Goal: Task Accomplishment & Management: Use online tool/utility

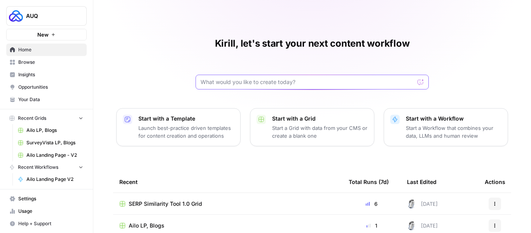
click at [209, 82] on input "text" at bounding box center [308, 82] width 214 height 8
type input "surveyvista"
click at [416, 77] on button "Send" at bounding box center [421, 82] width 10 height 10
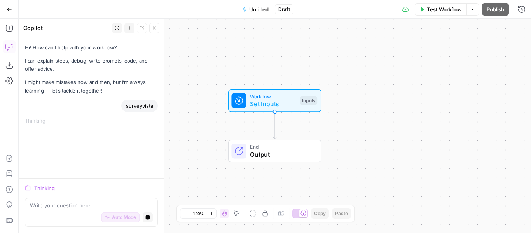
click at [10, 9] on icon "button" at bounding box center [9, 9] width 5 height 5
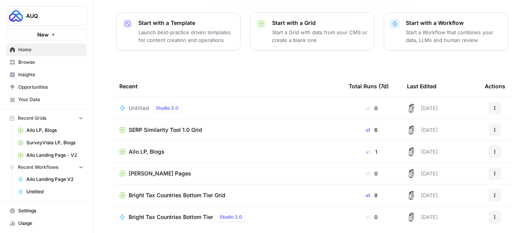
scroll to position [115, 0]
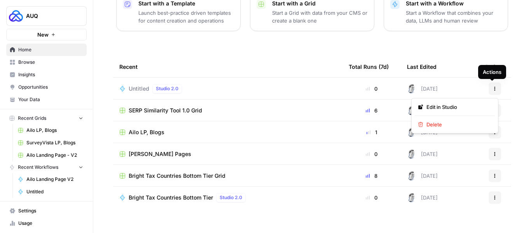
click at [493, 89] on icon "button" at bounding box center [494, 88] width 5 height 5
click at [439, 122] on span "Delete" at bounding box center [457, 124] width 62 height 8
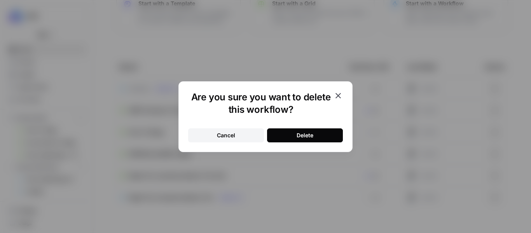
click at [339, 94] on icon "button" at bounding box center [337, 95] width 5 height 5
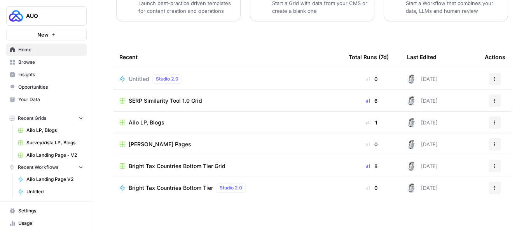
scroll to position [0, 0]
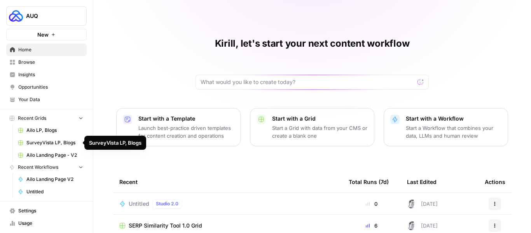
click at [41, 142] on span "SurveyVista LP, Blogs" at bounding box center [54, 142] width 57 height 7
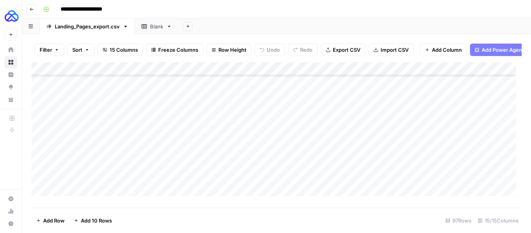
scroll to position [1174, 0]
click at [84, 197] on div "Add Column" at bounding box center [276, 132] width 490 height 140
type textarea "******"
type textarea "**********"
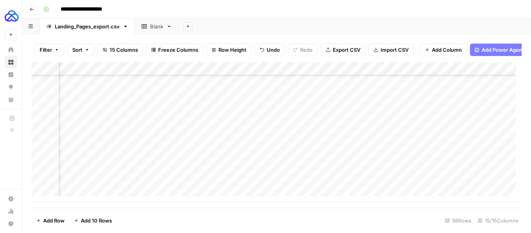
scroll to position [1187, 521]
click at [360, 167] on div "Add Column" at bounding box center [276, 132] width 490 height 140
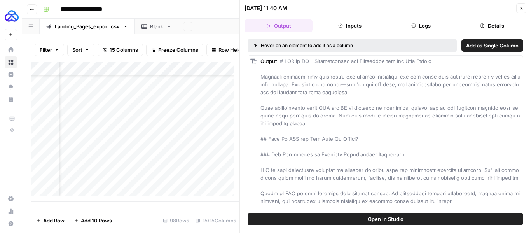
click at [425, 26] on button "Logs" at bounding box center [421, 25] width 68 height 12
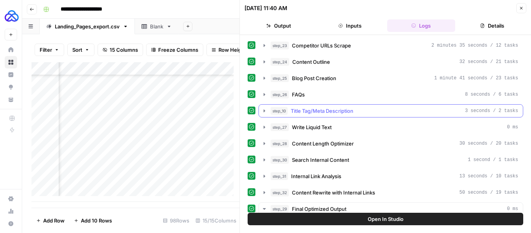
click at [264, 110] on icon "button" at bounding box center [264, 110] width 2 height 3
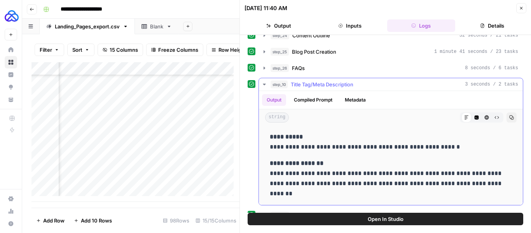
scroll to position [40, 0]
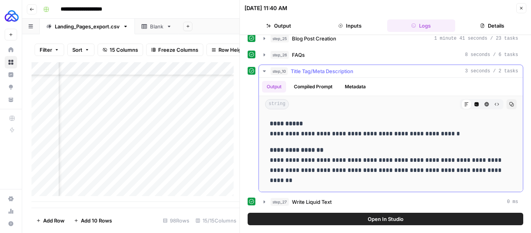
drag, startPoint x: 269, startPoint y: 123, endPoint x: 303, endPoint y: 181, distance: 67.2
click at [303, 181] on div "**********" at bounding box center [390, 151] width 251 height 73
copy div "**********"
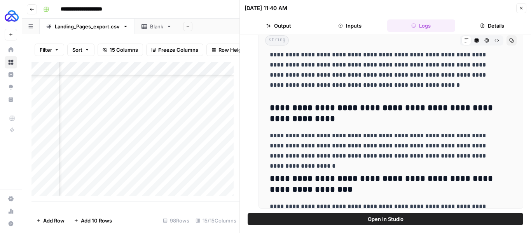
scroll to position [2882, 0]
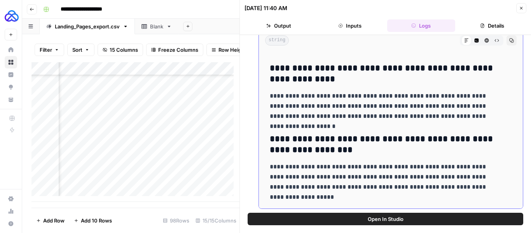
drag, startPoint x: 272, startPoint y: 66, endPoint x: 363, endPoint y: 198, distance: 159.9
copy div "**********"
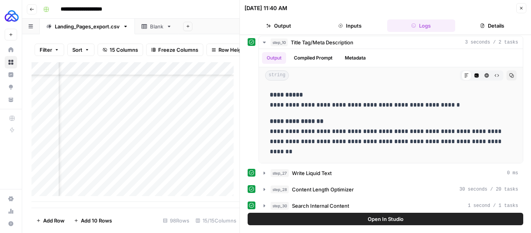
scroll to position [67, 0]
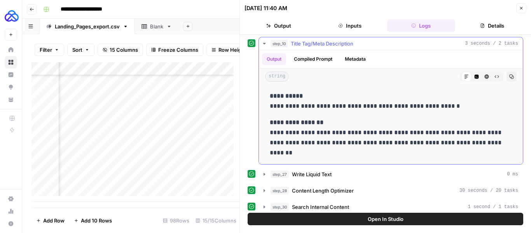
drag, startPoint x: 292, startPoint y: 151, endPoint x: 266, endPoint y: 96, distance: 60.9
click at [266, 96] on div "**********" at bounding box center [390, 124] width 251 height 73
copy div "**********"
click at [522, 7] on icon "button" at bounding box center [521, 8] width 5 height 5
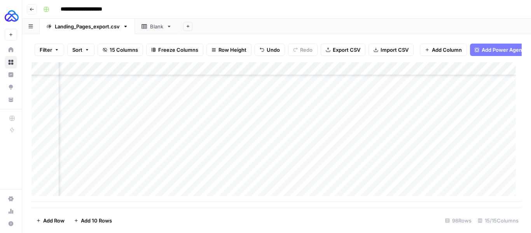
click at [361, 75] on div "Add Column" at bounding box center [276, 132] width 490 height 140
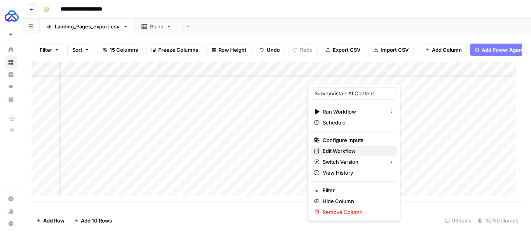
click at [338, 153] on span "Edit Workflow" at bounding box center [357, 151] width 68 height 8
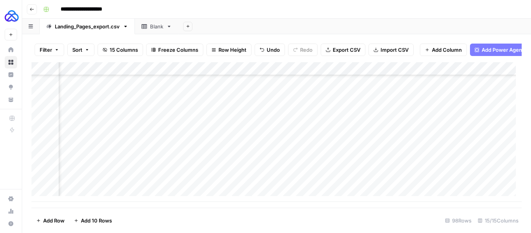
scroll to position [1187, 0]
click at [225, 183] on div "Add Column" at bounding box center [276, 132] width 490 height 140
type textarea "**********"
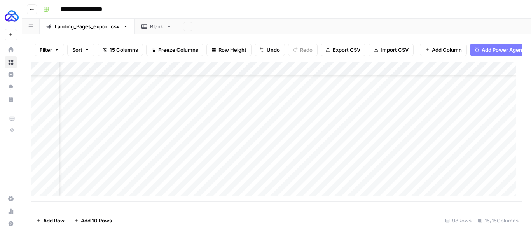
click at [457, 187] on div "Add Column" at bounding box center [276, 132] width 490 height 140
click at [202, 180] on div "Add Column" at bounding box center [276, 132] width 490 height 140
type textarea "**********"
click at [202, 180] on div "Add Column" at bounding box center [276, 132] width 490 height 140
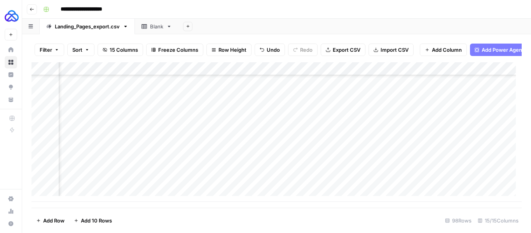
click at [202, 180] on div "Add Column" at bounding box center [276, 132] width 490 height 140
type textarea "**********"
click at [300, 181] on div "Add Column" at bounding box center [276, 132] width 490 height 140
click at [437, 169] on div "Add Column" at bounding box center [276, 132] width 490 height 140
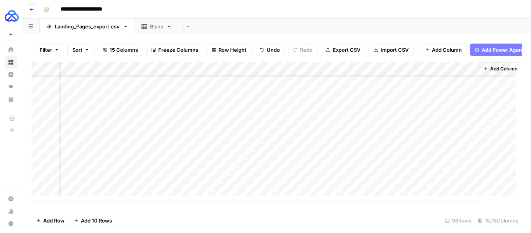
drag, startPoint x: 471, startPoint y: 174, endPoint x: 468, endPoint y: 182, distance: 8.2
click at [468, 182] on div "Add Column" at bounding box center [276, 132] width 490 height 140
click at [227, 182] on div "Add Column" at bounding box center [276, 132] width 490 height 140
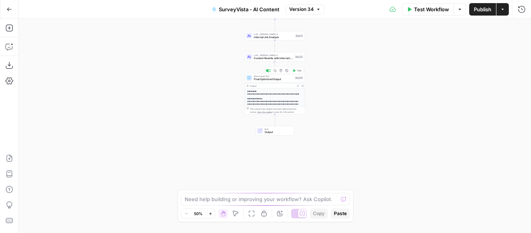
click at [270, 80] on span "Final Optimized Output" at bounding box center [273, 79] width 39 height 4
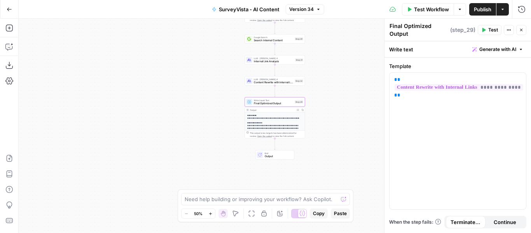
click at [268, 154] on span "End" at bounding box center [278, 153] width 26 height 3
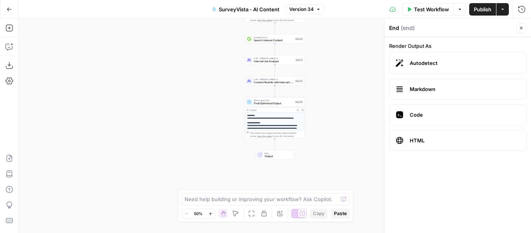
click at [259, 63] on span "Internal Link Analysis" at bounding box center [274, 61] width 40 height 4
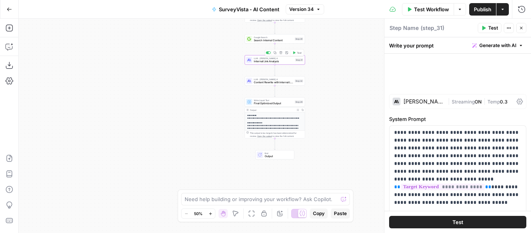
type textarea "Internal Link Analysis"
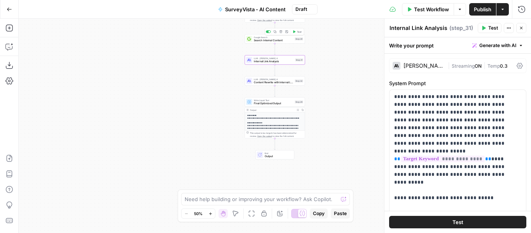
click at [260, 40] on span "Search Internal Content" at bounding box center [273, 40] width 39 height 4
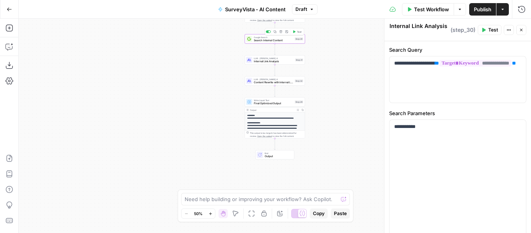
type textarea "Search Internal Content"
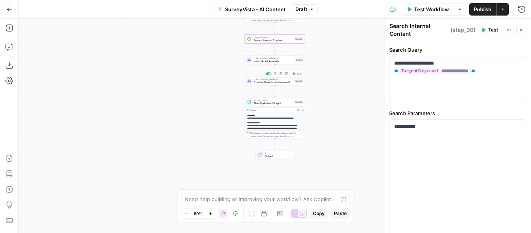
click at [261, 83] on span "Content Rewrite with Internal Links" at bounding box center [273, 82] width 39 height 4
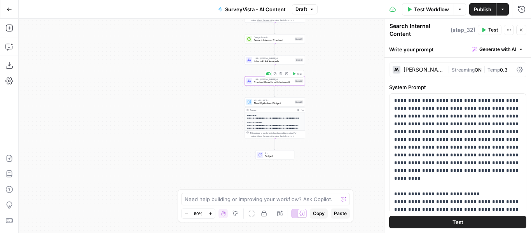
type textarea "Content Rewrite with Internal Links"
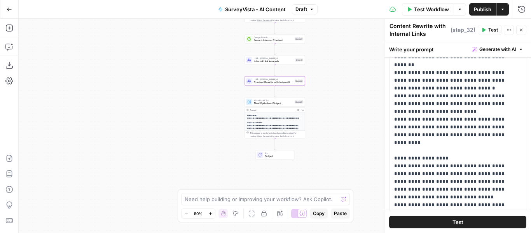
scroll to position [223, 0]
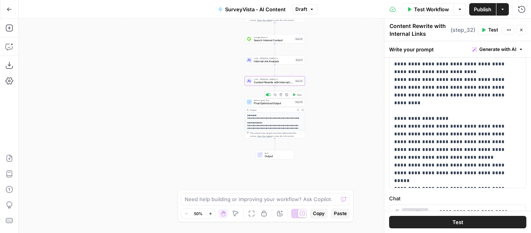
click at [260, 102] on span "Final Optimized Output" at bounding box center [273, 103] width 39 height 4
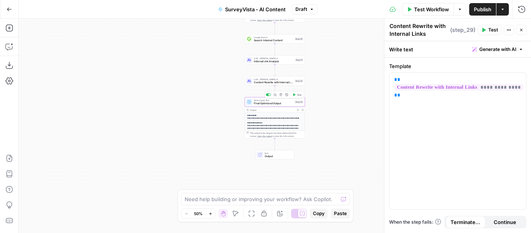
type textarea "Final Optimized Output"
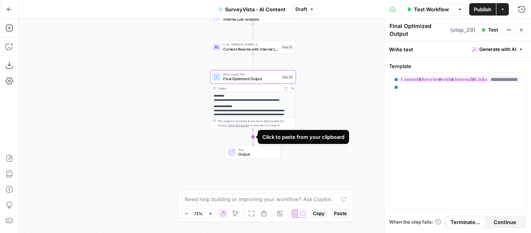
click at [253, 134] on icon "Edge from step_29 to end" at bounding box center [253, 137] width 2 height 16
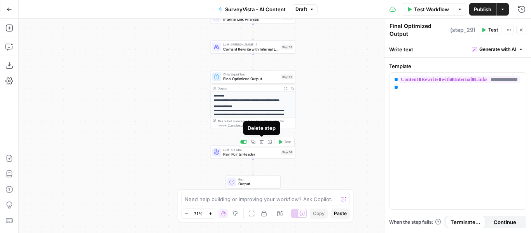
click at [262, 143] on icon "button" at bounding box center [261, 142] width 4 height 4
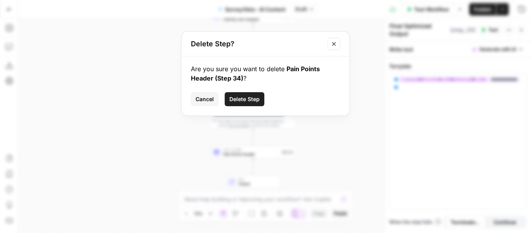
click at [242, 100] on span "Delete Step" at bounding box center [244, 99] width 30 height 8
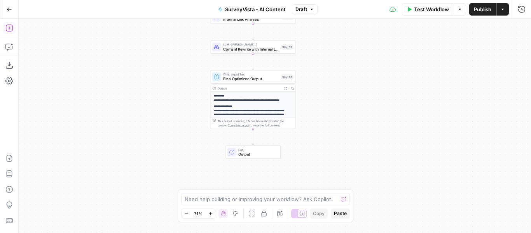
click at [7, 26] on icon "button" at bounding box center [9, 28] width 8 height 8
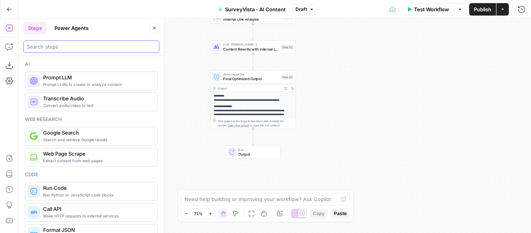
click at [57, 47] on input "search" at bounding box center [91, 47] width 129 height 8
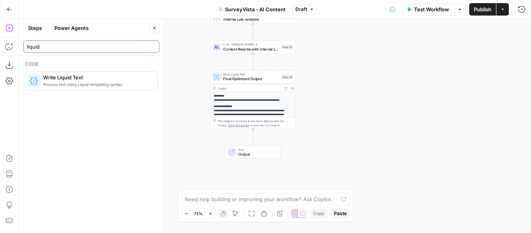
type input "liquid"
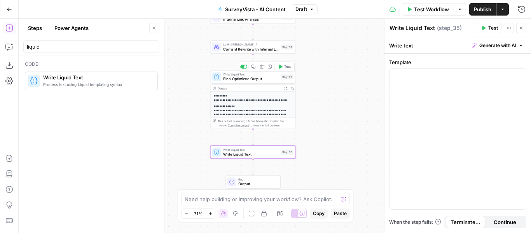
click at [248, 73] on span "Write Liquid Text" at bounding box center [251, 74] width 56 height 4
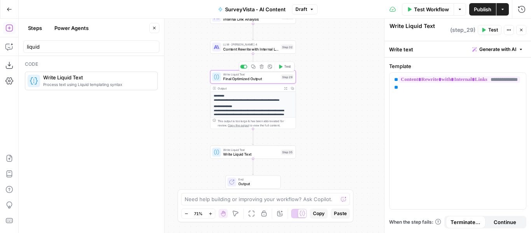
type textarea "Final Optimized Output"
drag, startPoint x: 415, startPoint y: 87, endPoint x: 382, endPoint y: 79, distance: 33.3
click at [384, 79] on div "**********" at bounding box center [457, 126] width 147 height 214
copy p "**********"
click at [239, 152] on span "Write Liquid Text" at bounding box center [251, 153] width 56 height 5
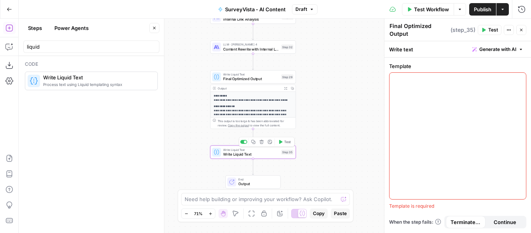
type textarea "Write Liquid Text"
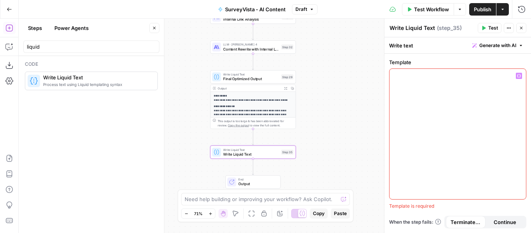
click at [449, 127] on div at bounding box center [457, 134] width 136 height 130
click at [262, 141] on icon "button" at bounding box center [261, 142] width 4 height 4
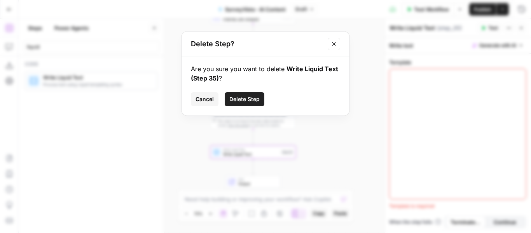
click at [249, 97] on span "Delete Step" at bounding box center [244, 99] width 30 height 8
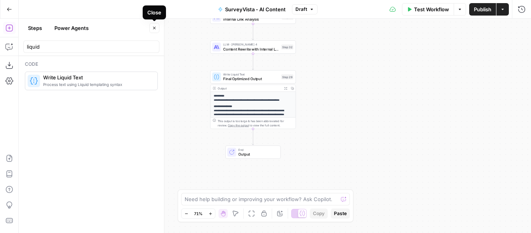
click at [153, 28] on icon "button" at bounding box center [154, 28] width 5 height 5
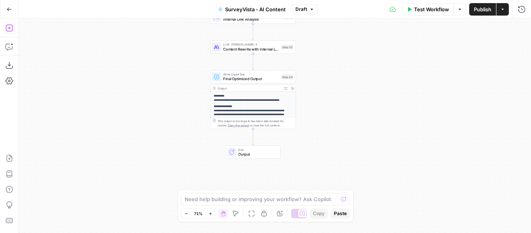
click at [12, 28] on icon "button" at bounding box center [9, 28] width 8 height 8
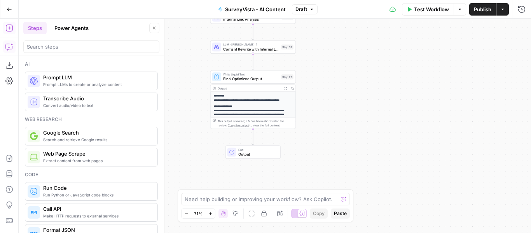
click at [8, 44] on icon "button" at bounding box center [9, 47] width 8 height 8
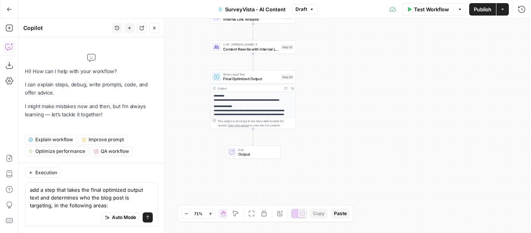
click at [78, 210] on div "Auto Mode Send" at bounding box center [91, 217] width 123 height 17
click at [89, 206] on textarea "add a step that takes the final optimized output text and determines who the bl…" at bounding box center [91, 197] width 123 height 23
type textarea "add a step that takes the final optimized output text and determines who the bl…"
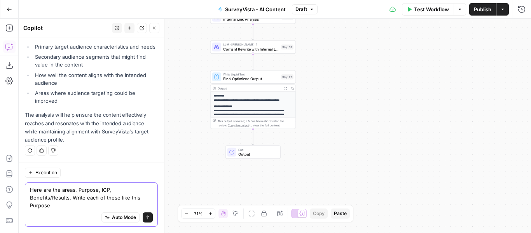
scroll to position [226, 0]
type textarea "Here are the areas, Purpose, ICP, Benefits/Results. Write each of these like th…"
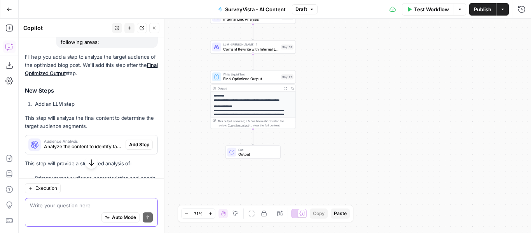
scroll to position [87, 0]
click at [138, 144] on span "Add Step" at bounding box center [139, 144] width 20 height 7
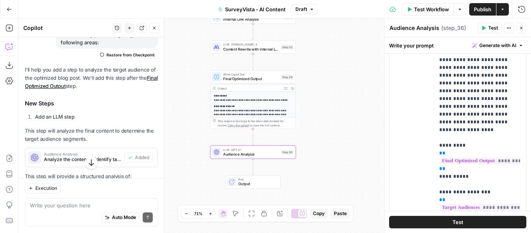
scroll to position [147, 0]
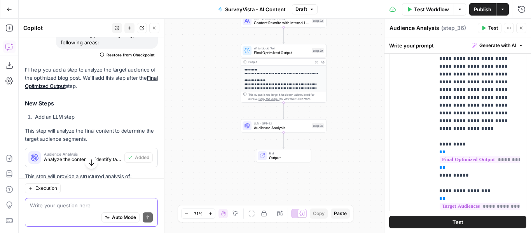
click at [73, 203] on textarea at bounding box center [91, 205] width 123 height 8
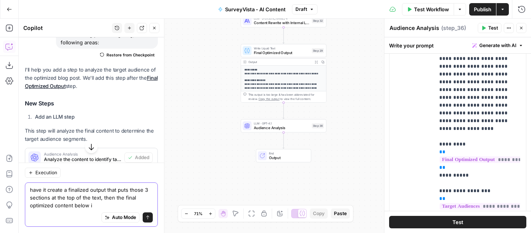
type textarea "have it create a finalized output that puts those 3 sections at the top of the …"
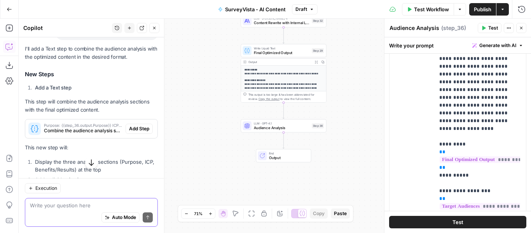
scroll to position [519, 0]
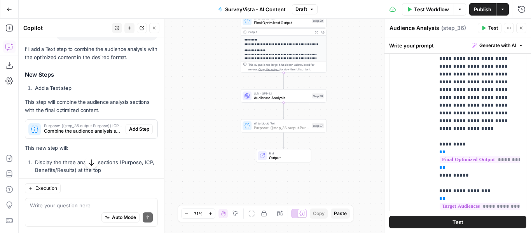
click at [129, 133] on span "Add Step" at bounding box center [139, 129] width 20 height 7
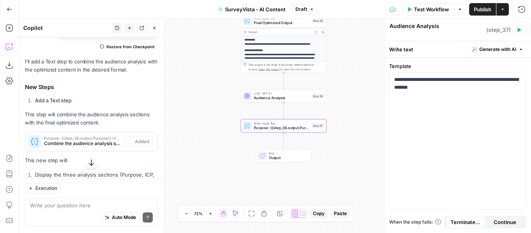
type textarea "Purpose: {{step_36.output.Purpose}} ICP: {{step_36.output.ICP}} Benefits/Result…"
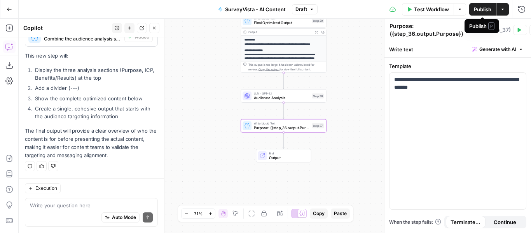
click at [481, 11] on span "Publish" at bounding box center [482, 9] width 17 height 8
